Goal: Information Seeking & Learning: Learn about a topic

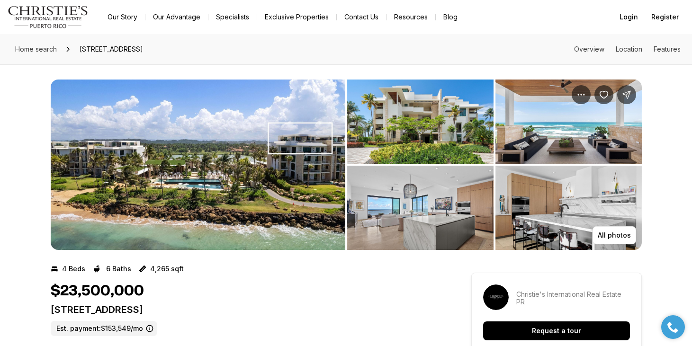
scroll to position [33, 0]
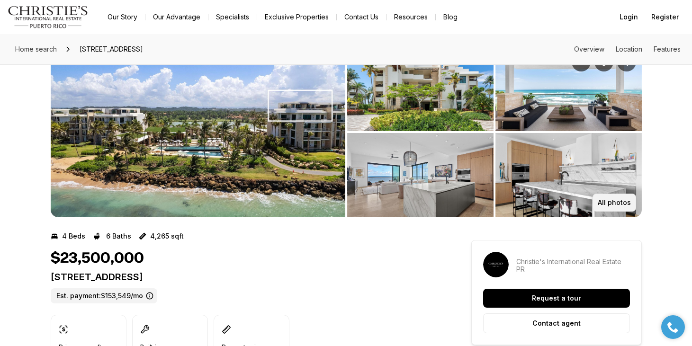
click at [625, 198] on button "All photos" at bounding box center [615, 203] width 44 height 18
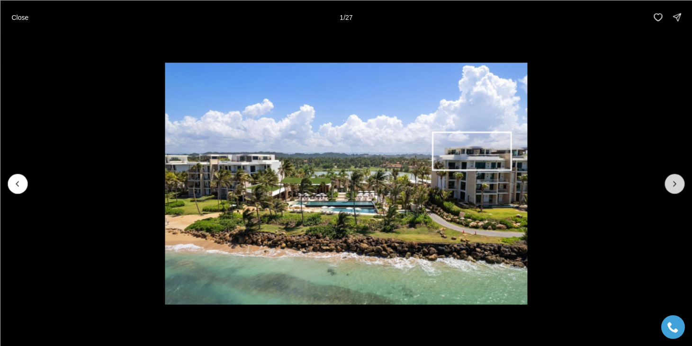
click at [667, 182] on button "Next slide" at bounding box center [675, 184] width 20 height 20
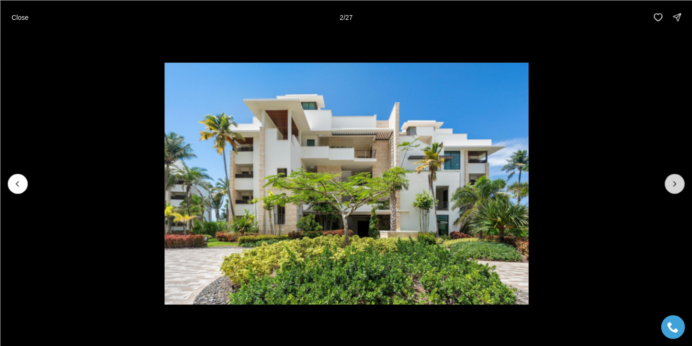
click at [667, 182] on button "Next slide" at bounding box center [675, 184] width 20 height 20
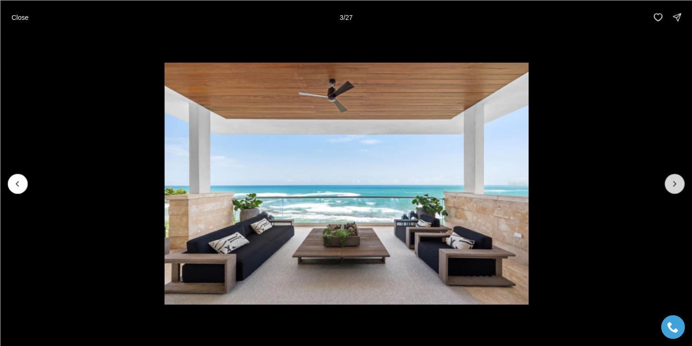
click at [667, 182] on button "Next slide" at bounding box center [675, 184] width 20 height 20
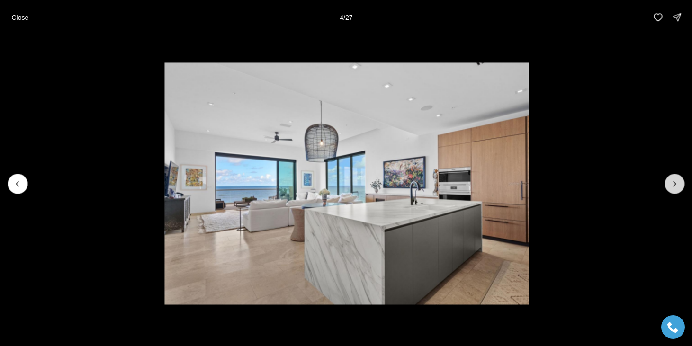
click at [667, 182] on button "Next slide" at bounding box center [675, 184] width 20 height 20
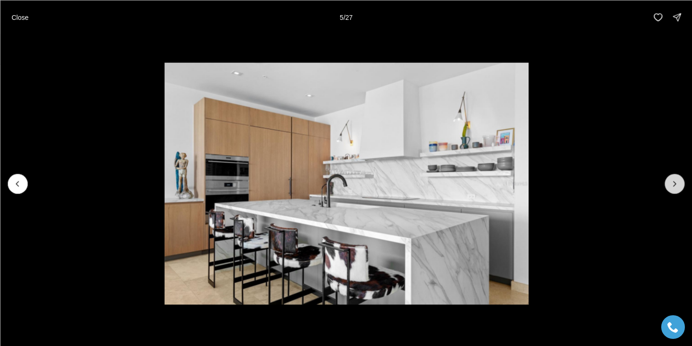
click at [667, 182] on button "Next slide" at bounding box center [675, 184] width 20 height 20
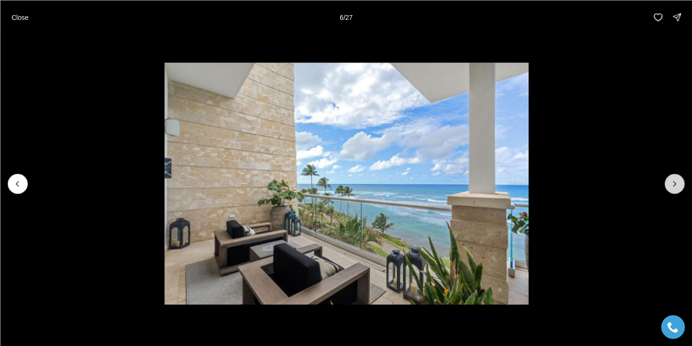
click at [667, 182] on button "Next slide" at bounding box center [675, 184] width 20 height 20
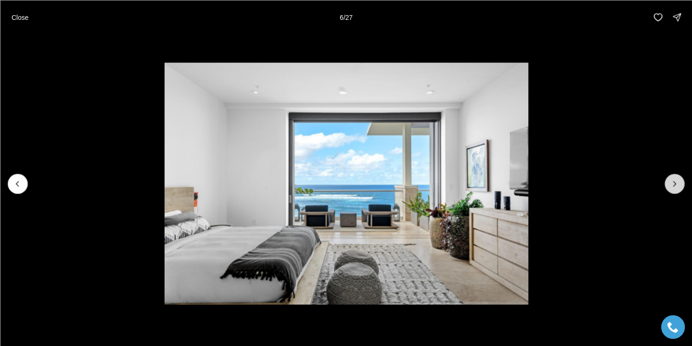
click at [667, 182] on button "Next slide" at bounding box center [675, 184] width 20 height 20
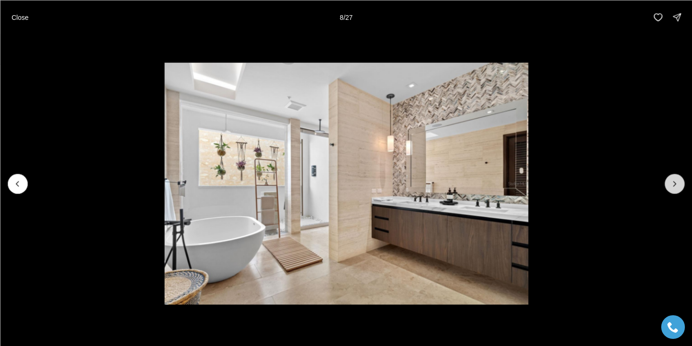
click at [667, 182] on button "Next slide" at bounding box center [675, 184] width 20 height 20
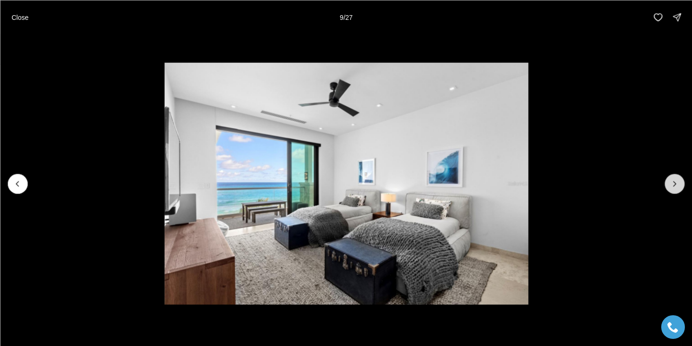
click at [667, 182] on button "Next slide" at bounding box center [675, 184] width 20 height 20
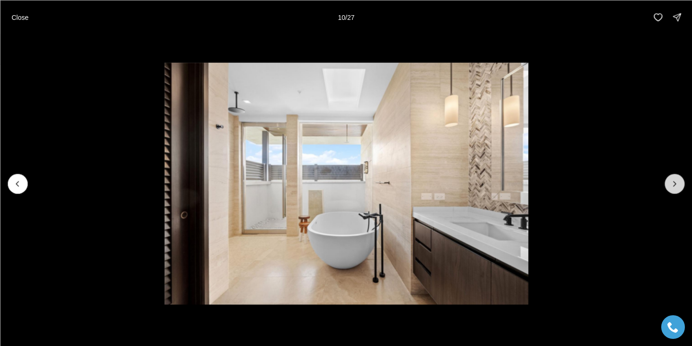
click at [667, 182] on button "Next slide" at bounding box center [675, 184] width 20 height 20
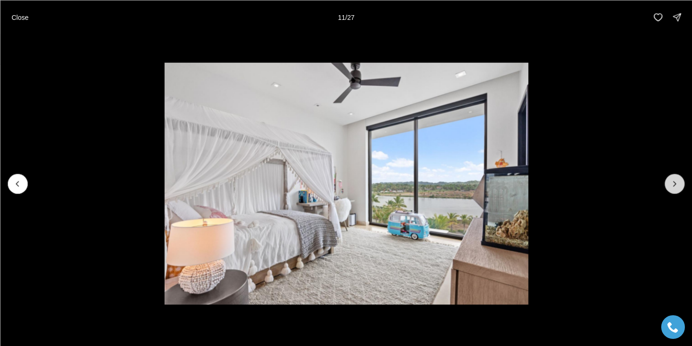
click at [666, 182] on button "Next slide" at bounding box center [675, 184] width 20 height 20
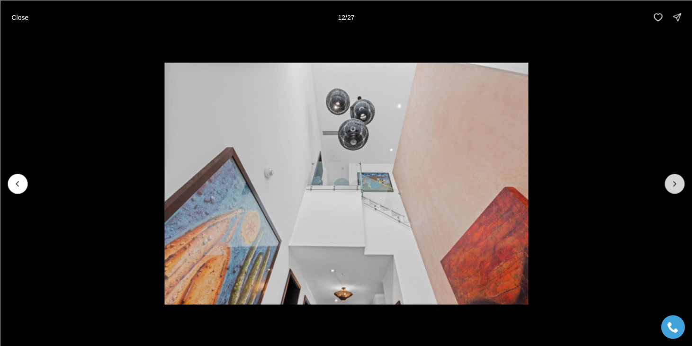
click at [667, 182] on button "Next slide" at bounding box center [675, 184] width 20 height 20
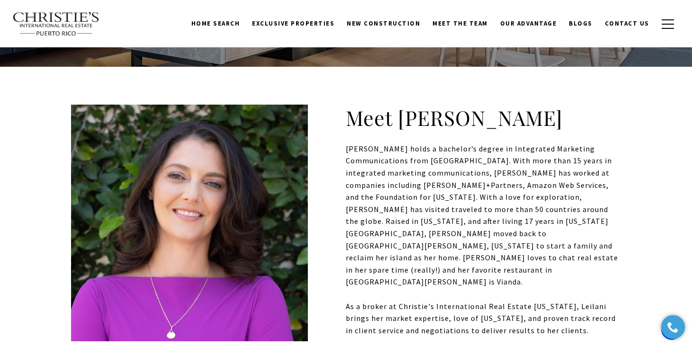
scroll to position [219, 0]
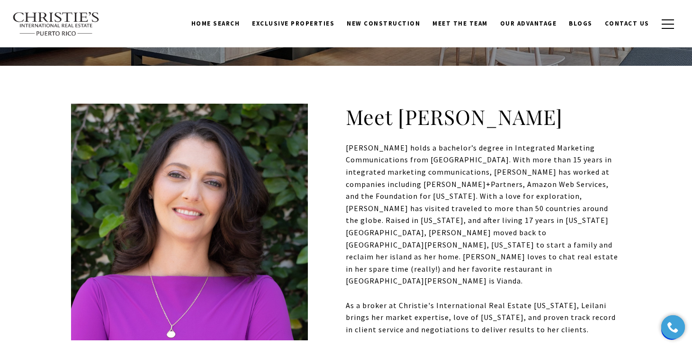
drag, startPoint x: 340, startPoint y: 143, endPoint x: 551, endPoint y: 298, distance: 262.1
click at [552, 298] on div "Meet Leilani Leilani Geller holds a bachelor’s degree in Integrated Marketing C…" at bounding box center [346, 220] width 550 height 232
copy div "Leilani Geller holds a bachelor’s degree in Integrated Marketing Communications…"
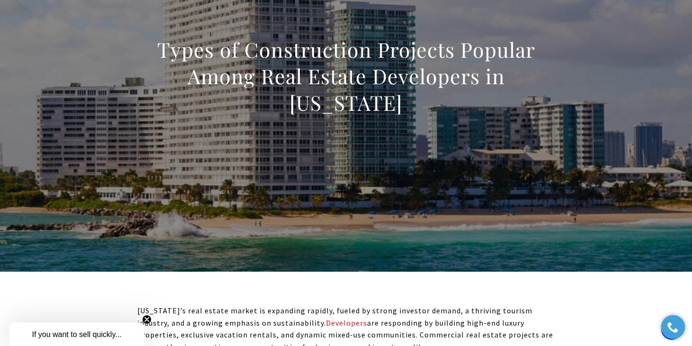
scroll to position [105, 0]
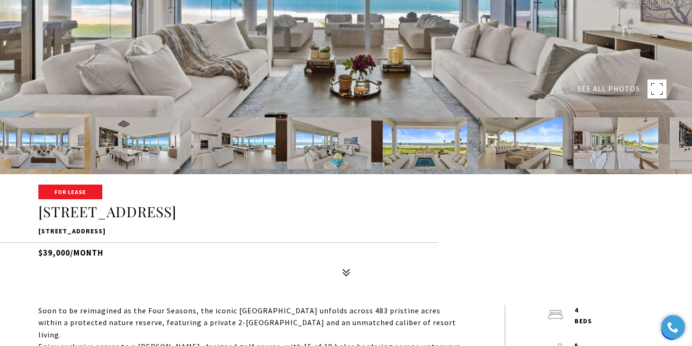
scroll to position [173, 0]
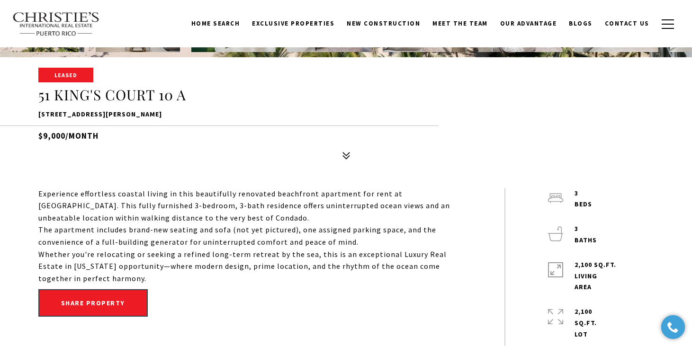
scroll to position [300, 0]
